Goal: Find specific page/section: Locate a particular part of the current website

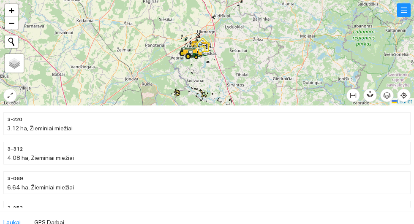
click at [410, 99] on link "Leaflet" at bounding box center [401, 102] width 20 height 6
click at [404, 96] on icon "aim" at bounding box center [404, 96] width 2 height 2
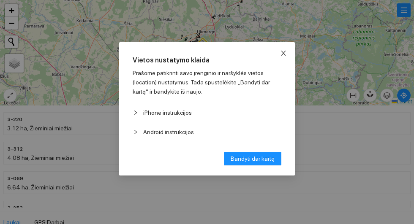
click at [286, 51] on icon "close" at bounding box center [283, 53] width 7 height 7
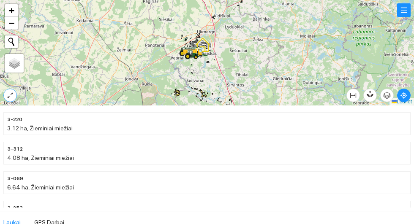
click at [7, 98] on icon "expand-alt" at bounding box center [10, 95] width 7 height 7
